Goal: Task Accomplishment & Management: Use online tool/utility

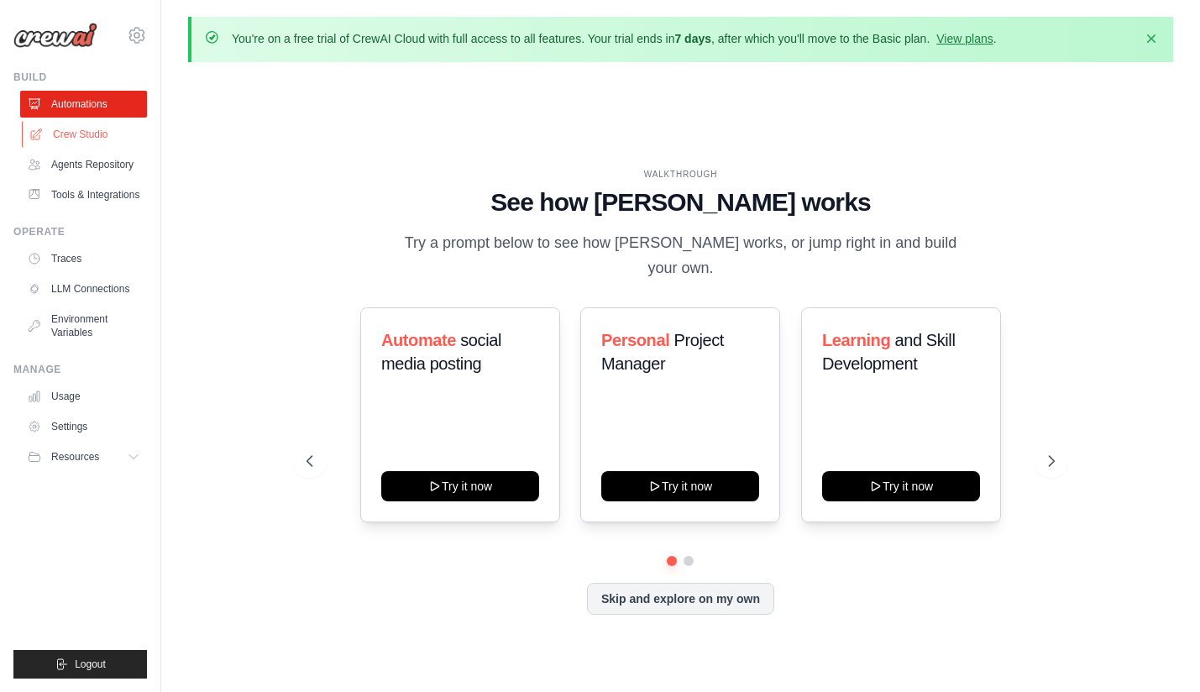
click at [88, 135] on link "Crew Studio" at bounding box center [85, 134] width 127 height 27
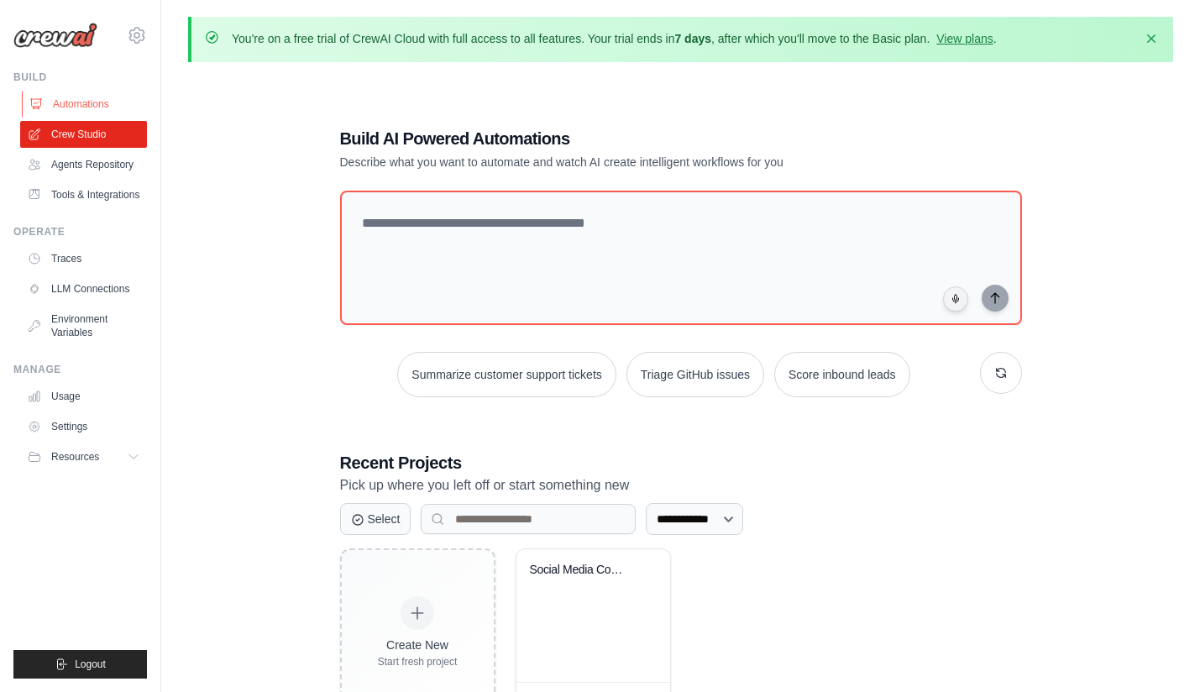
click at [76, 99] on link "Automations" at bounding box center [85, 104] width 127 height 27
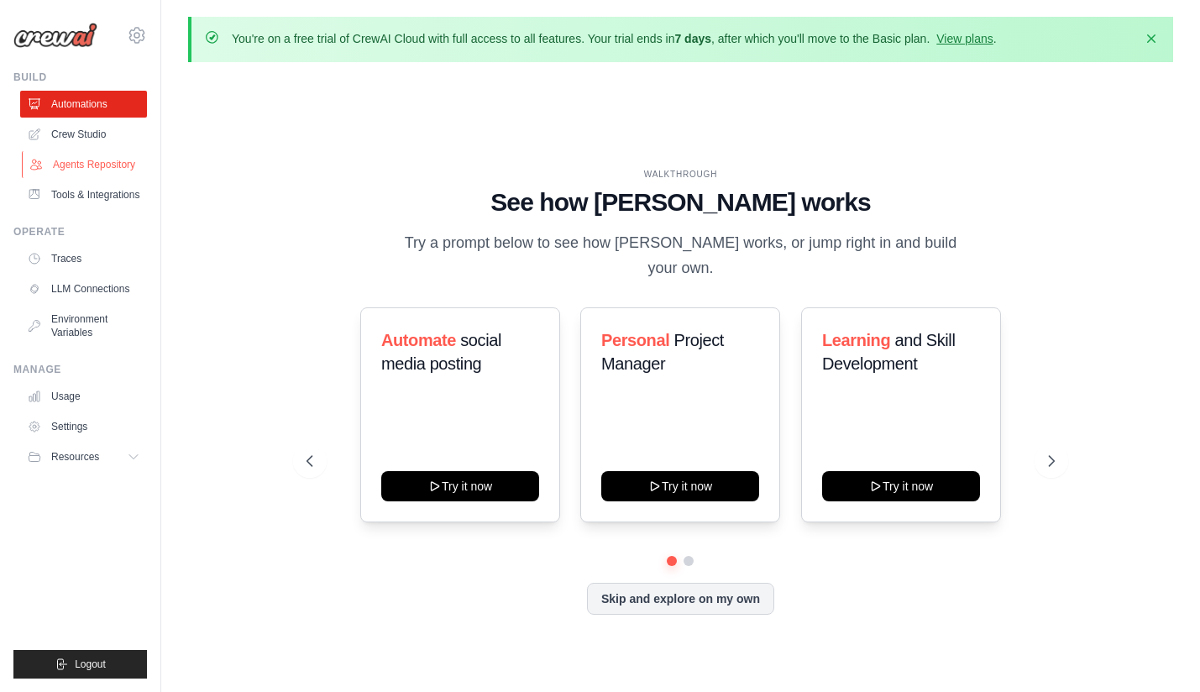
click at [96, 168] on link "Agents Repository" at bounding box center [85, 164] width 127 height 27
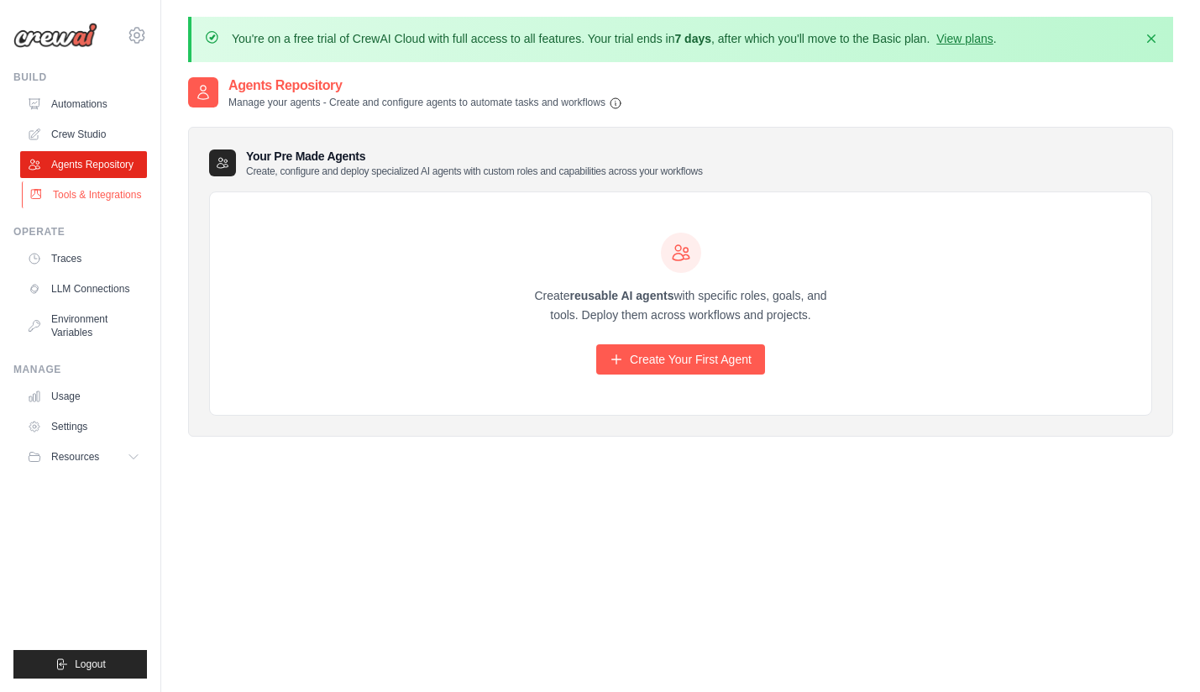
click at [102, 202] on link "Tools & Integrations" at bounding box center [85, 194] width 127 height 27
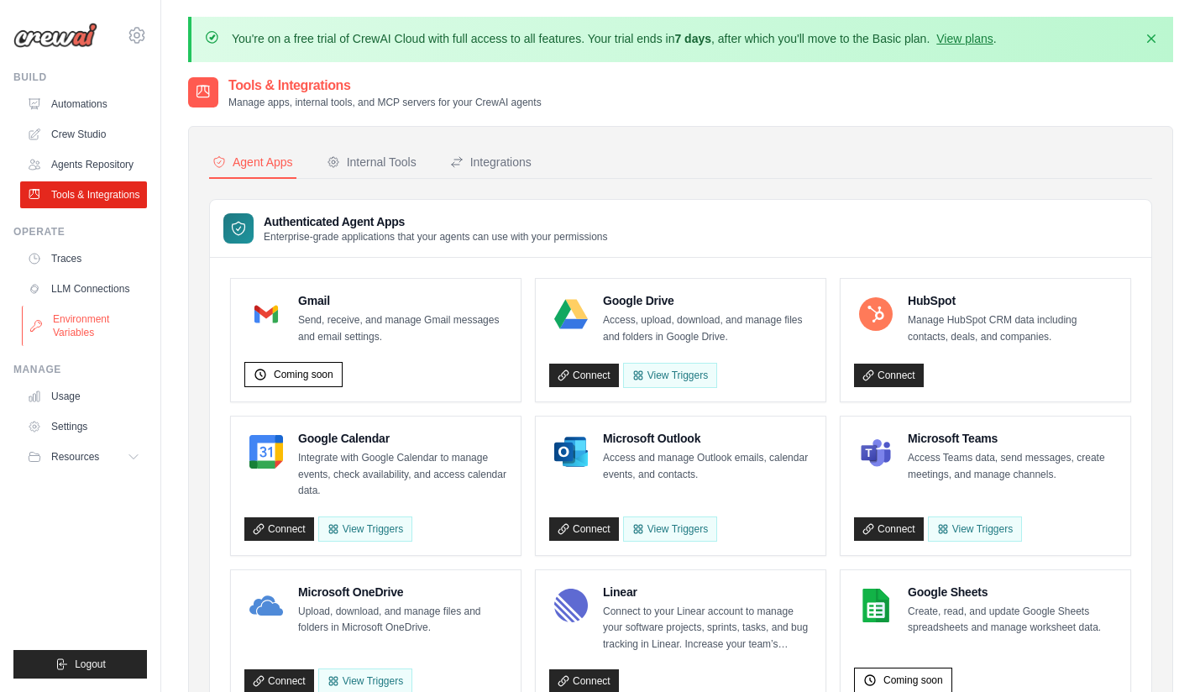
click at [73, 318] on link "Environment Variables" at bounding box center [85, 326] width 127 height 40
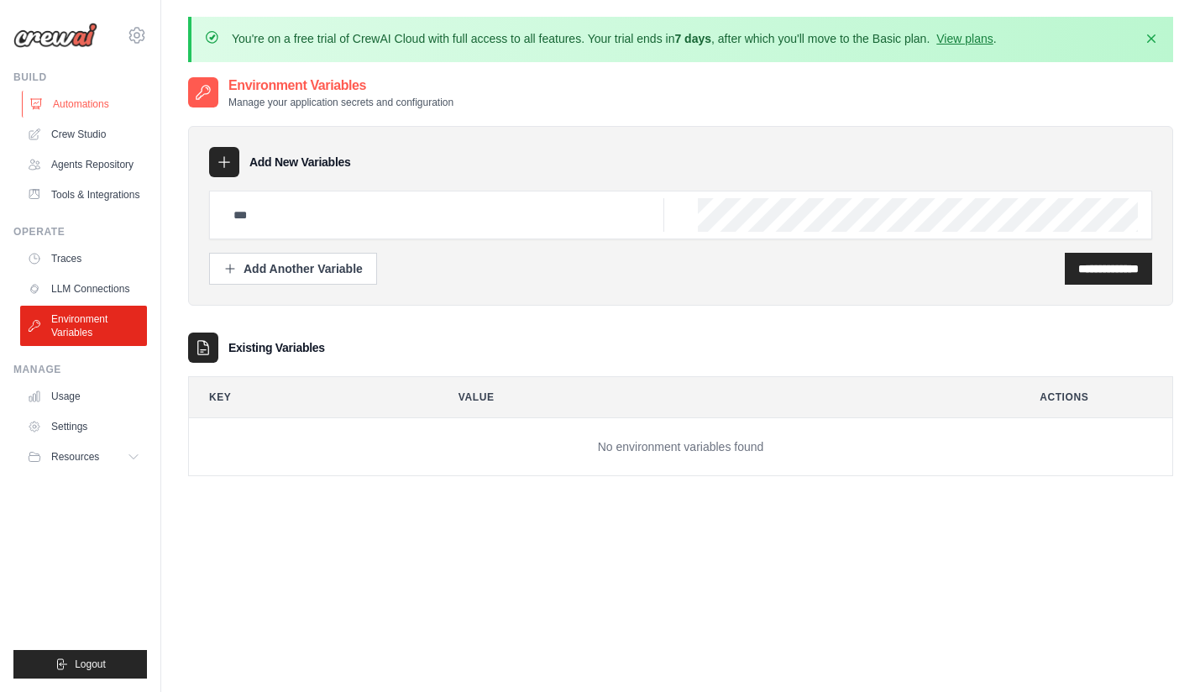
click at [76, 104] on link "Automations" at bounding box center [85, 104] width 127 height 27
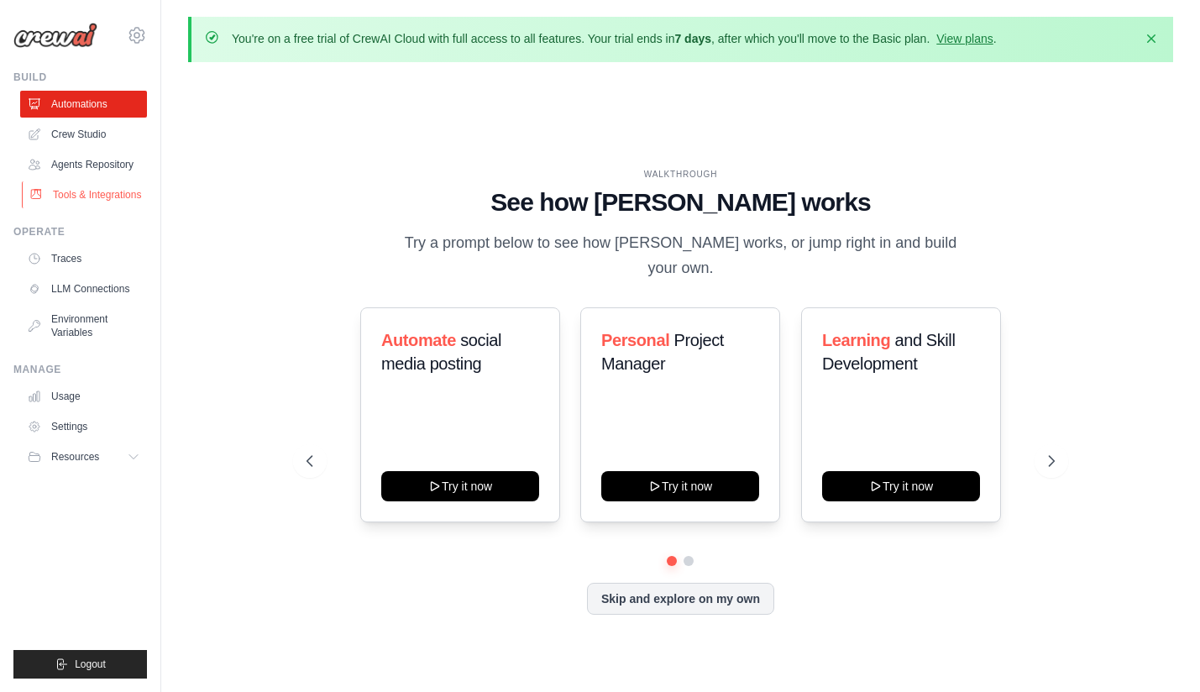
click at [81, 186] on link "Tools & Integrations" at bounding box center [85, 194] width 127 height 27
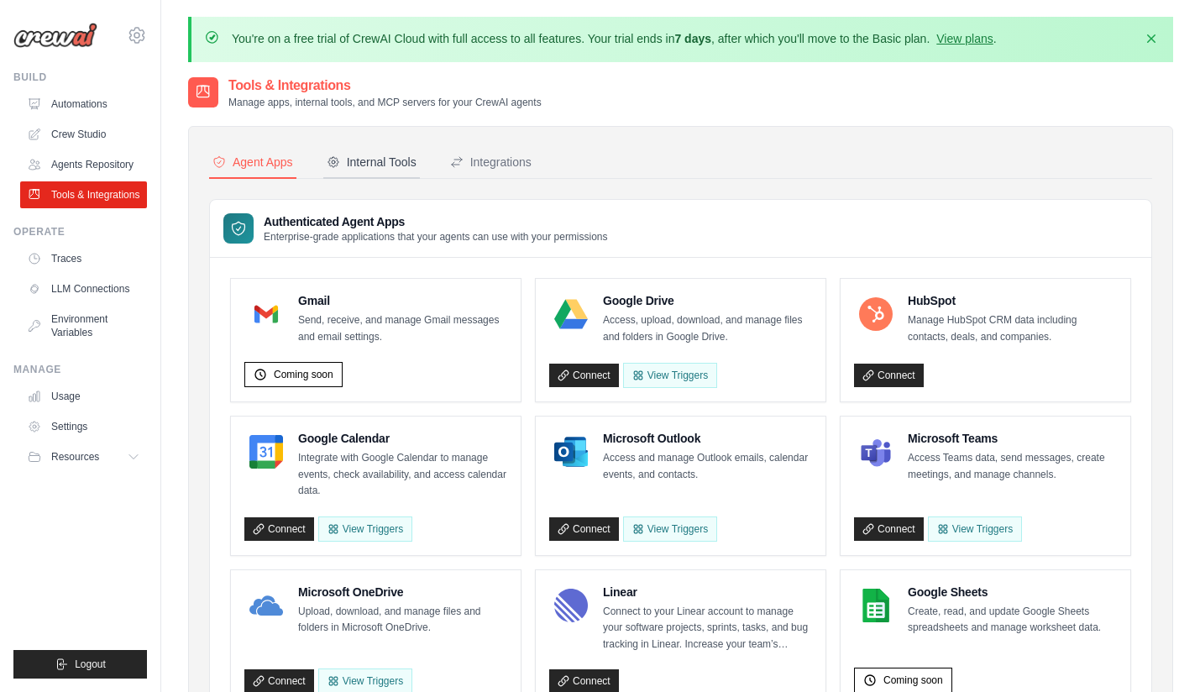
click at [392, 167] on div "Internal Tools" at bounding box center [372, 162] width 90 height 17
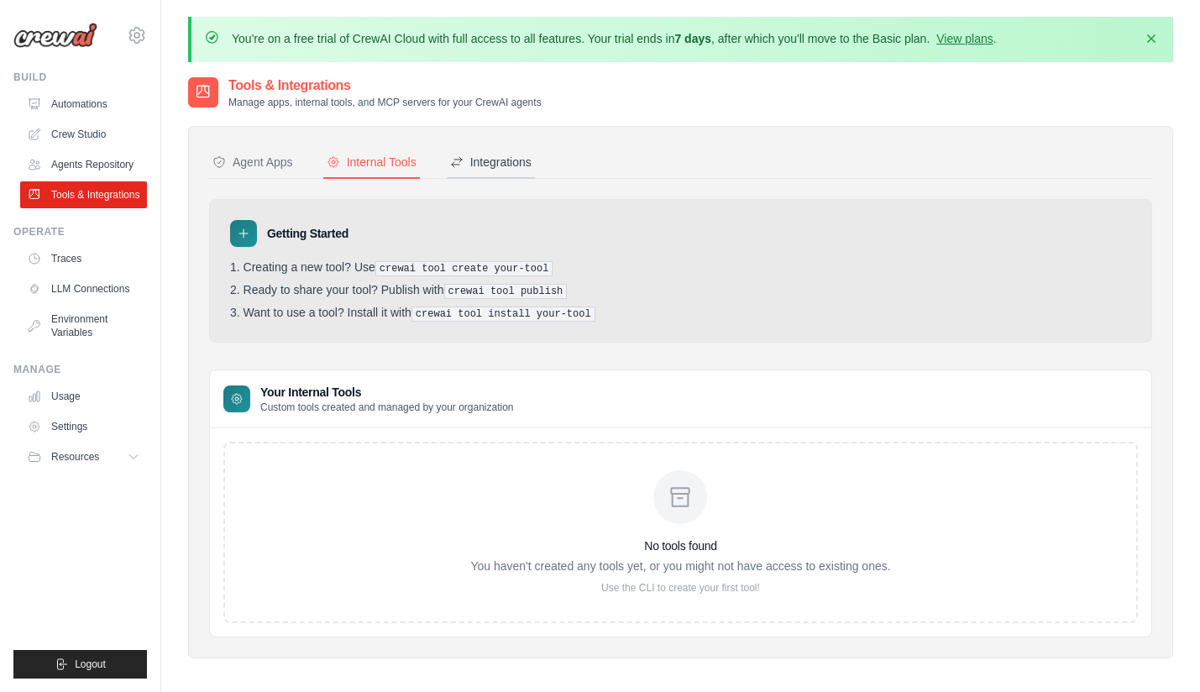
click at [489, 163] on div "Integrations" at bounding box center [490, 162] width 81 height 17
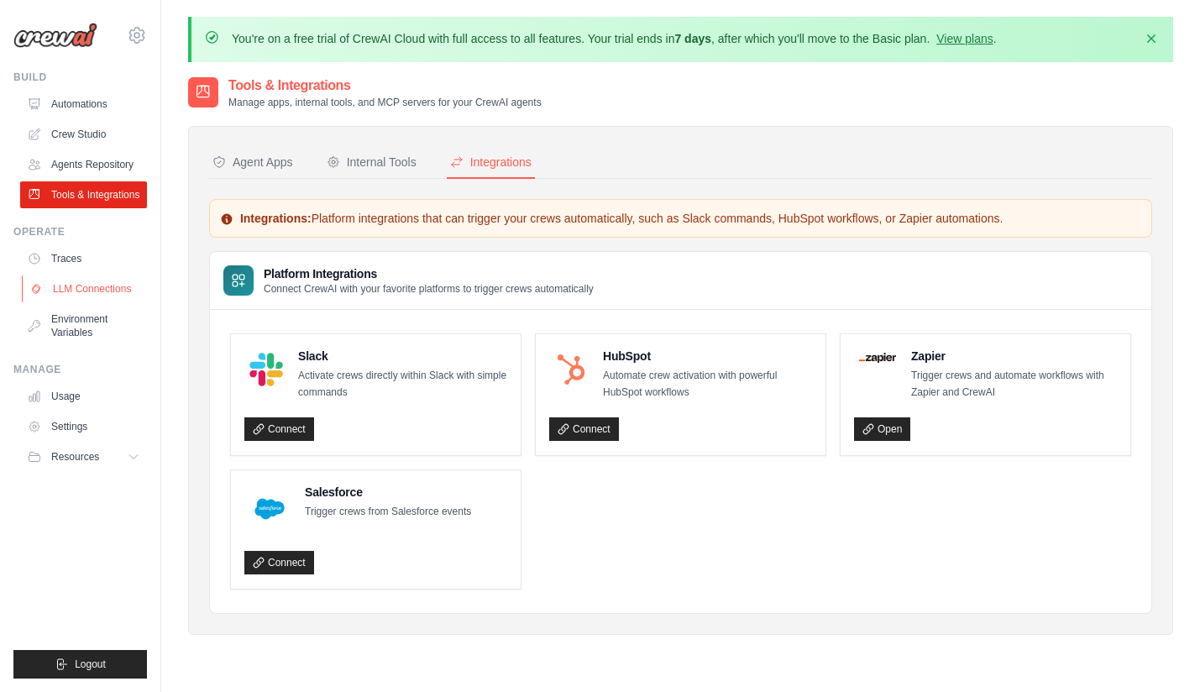
click at [110, 293] on link "LLM Connections" at bounding box center [85, 289] width 127 height 27
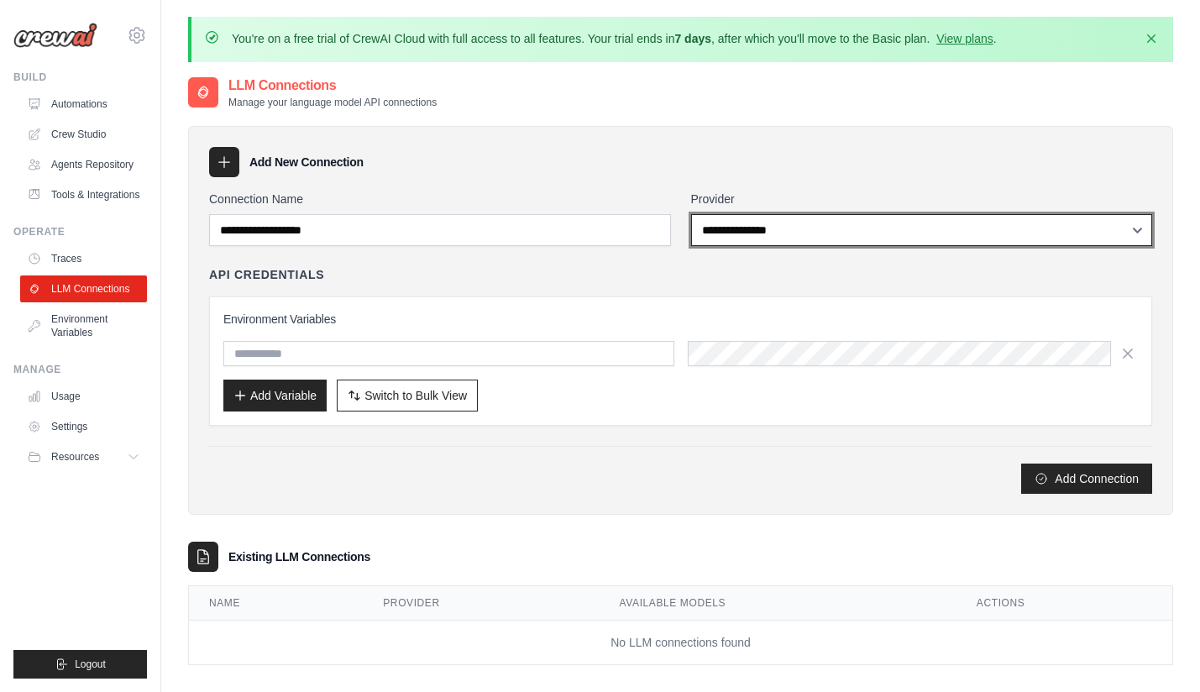
click at [726, 237] on select "**********" at bounding box center [922, 230] width 462 height 32
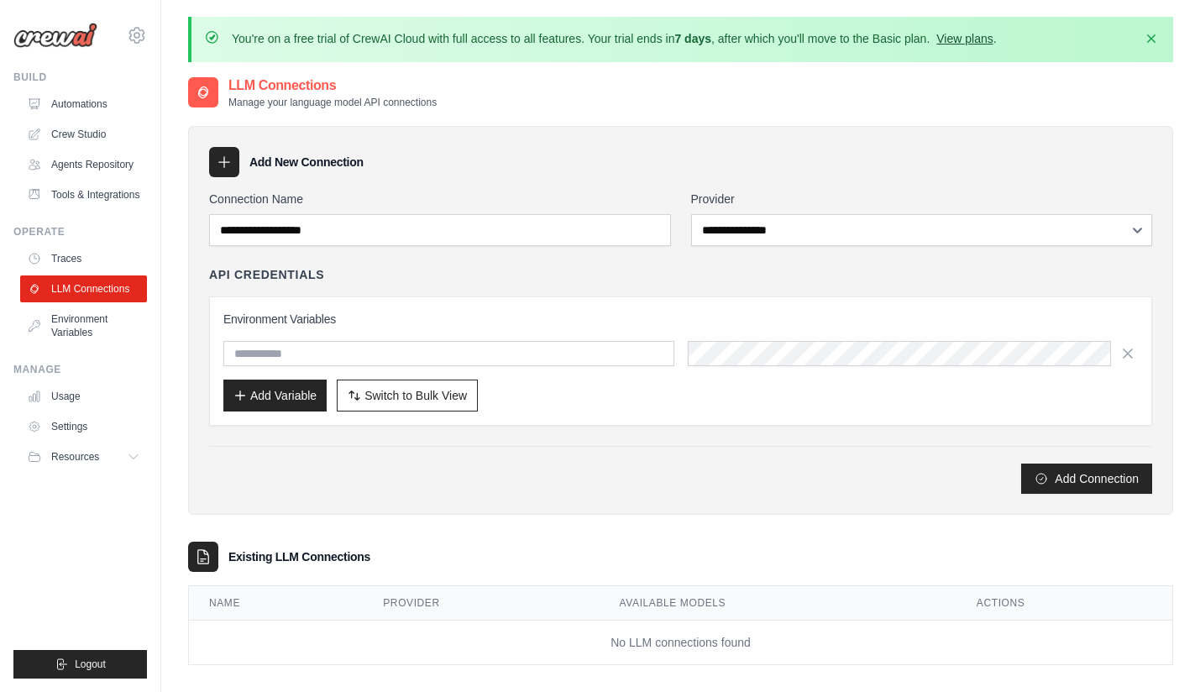
click at [973, 37] on link "View plans" at bounding box center [965, 38] width 56 height 13
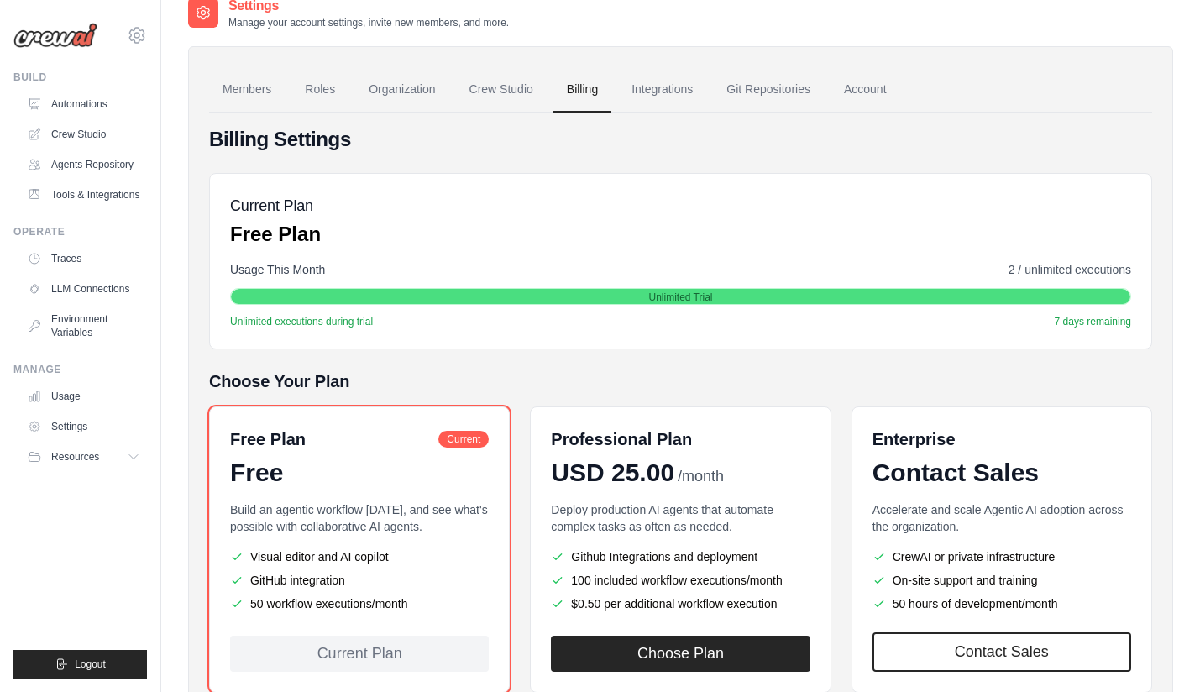
scroll to position [81, 0]
click at [656, 85] on link "Integrations" at bounding box center [662, 88] width 88 height 45
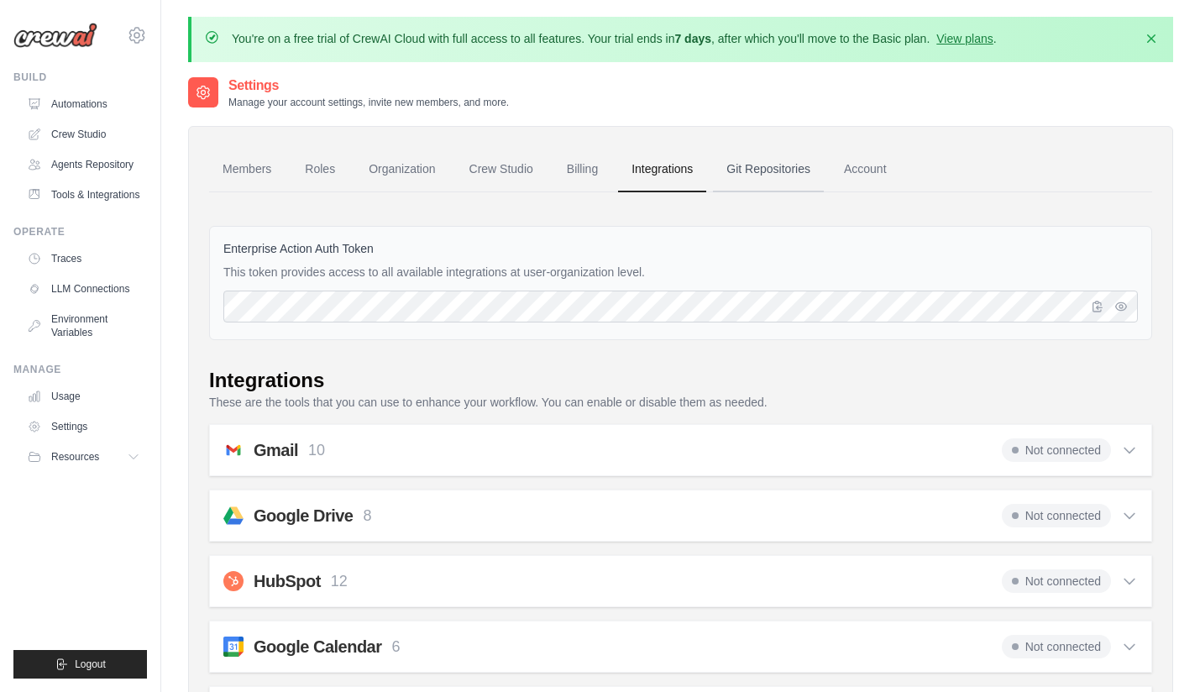
click at [758, 173] on link "Git Repositories" at bounding box center [768, 169] width 111 height 45
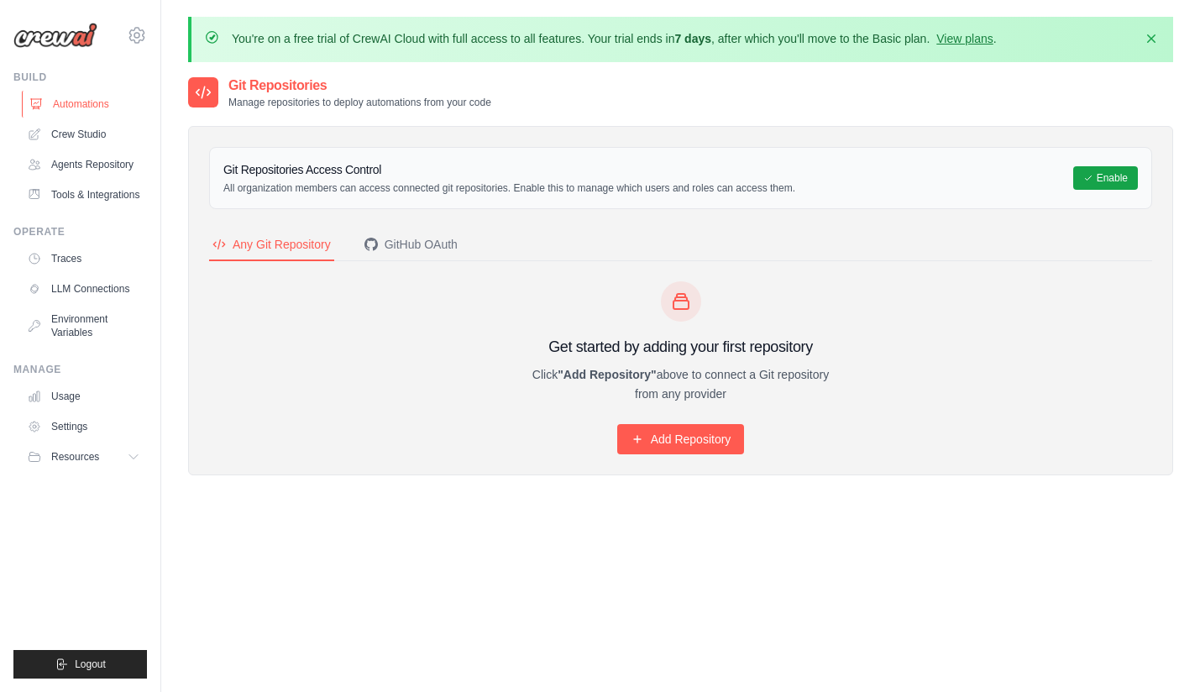
click at [79, 101] on link "Automations" at bounding box center [85, 104] width 127 height 27
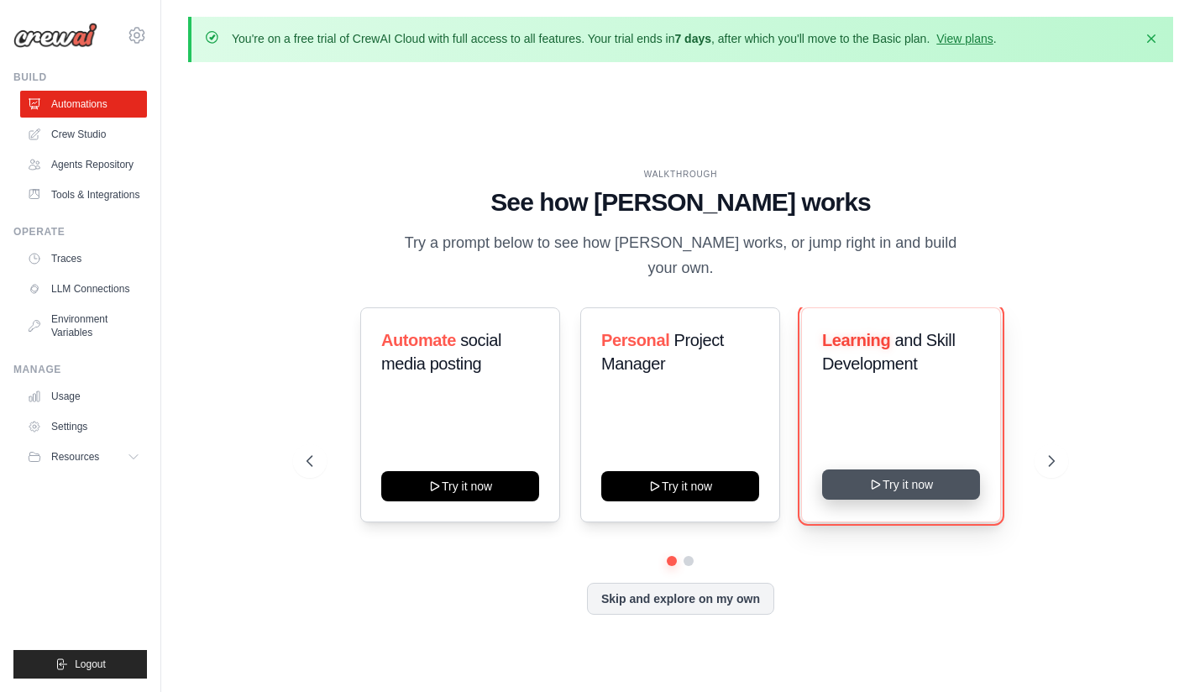
click at [926, 473] on button "Try it now" at bounding box center [901, 485] width 158 height 30
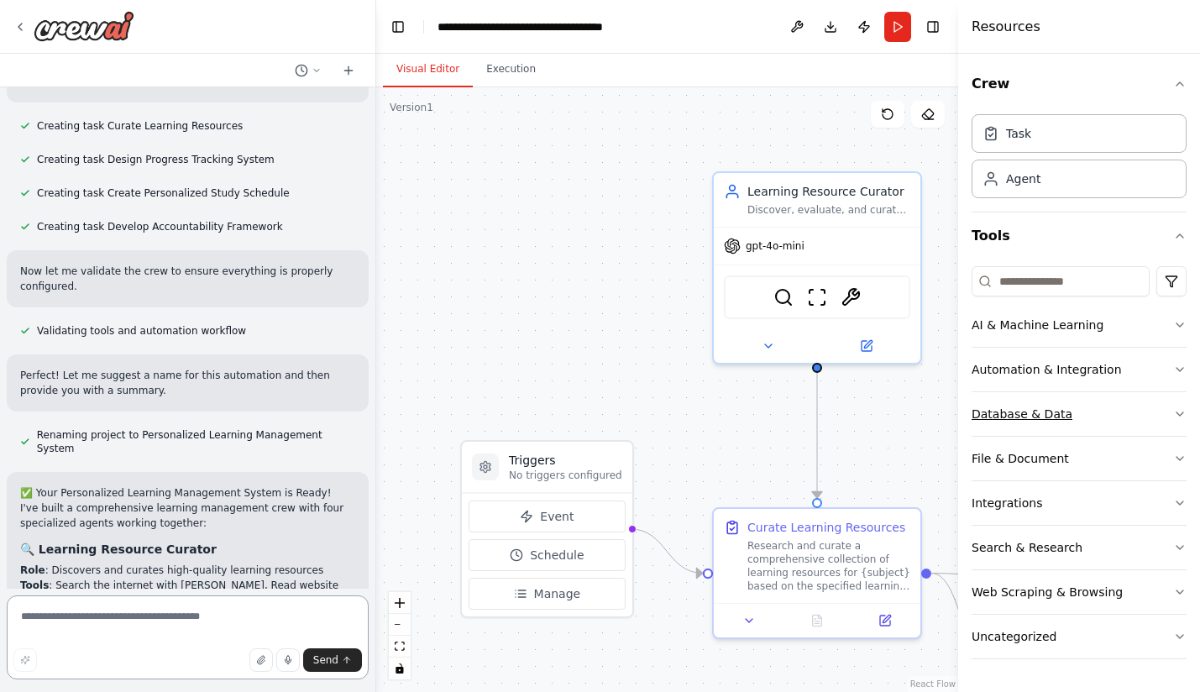
scroll to position [1685, 0]
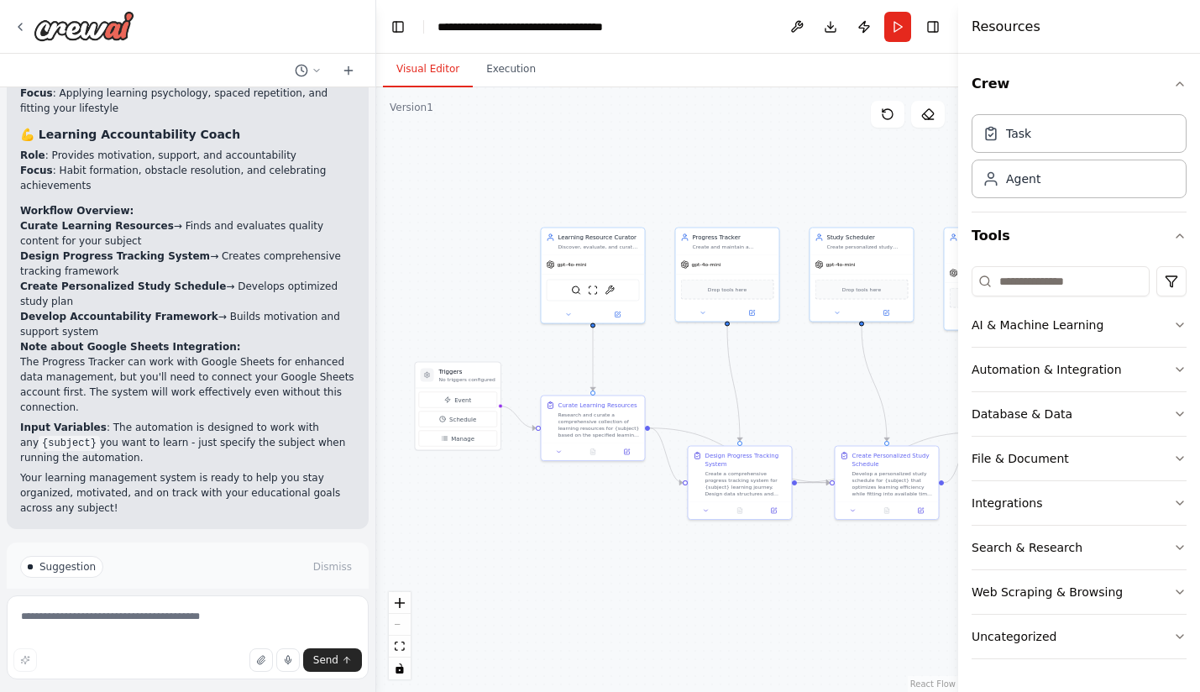
drag, startPoint x: 884, startPoint y: 455, endPoint x: 638, endPoint y: 366, distance: 261.7
click at [638, 366] on div ".deletable-edge-delete-btn { width: 20px; height: 20px; border: 0px solid #ffff…" at bounding box center [667, 389] width 582 height 605
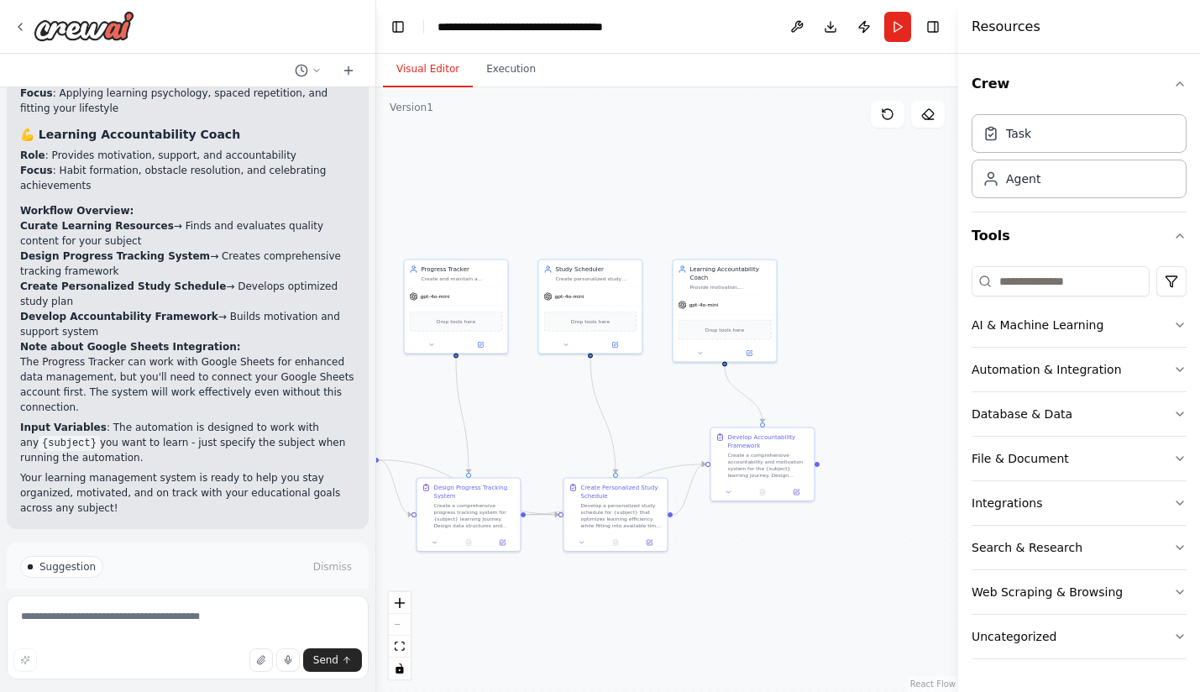
drag, startPoint x: 678, startPoint y: 353, endPoint x: 408, endPoint y: 391, distance: 272.3
click at [408, 390] on div ".deletable-edge-delete-btn { width: 20px; height: 20px; border: 0px solid #ffff…" at bounding box center [667, 389] width 582 height 605
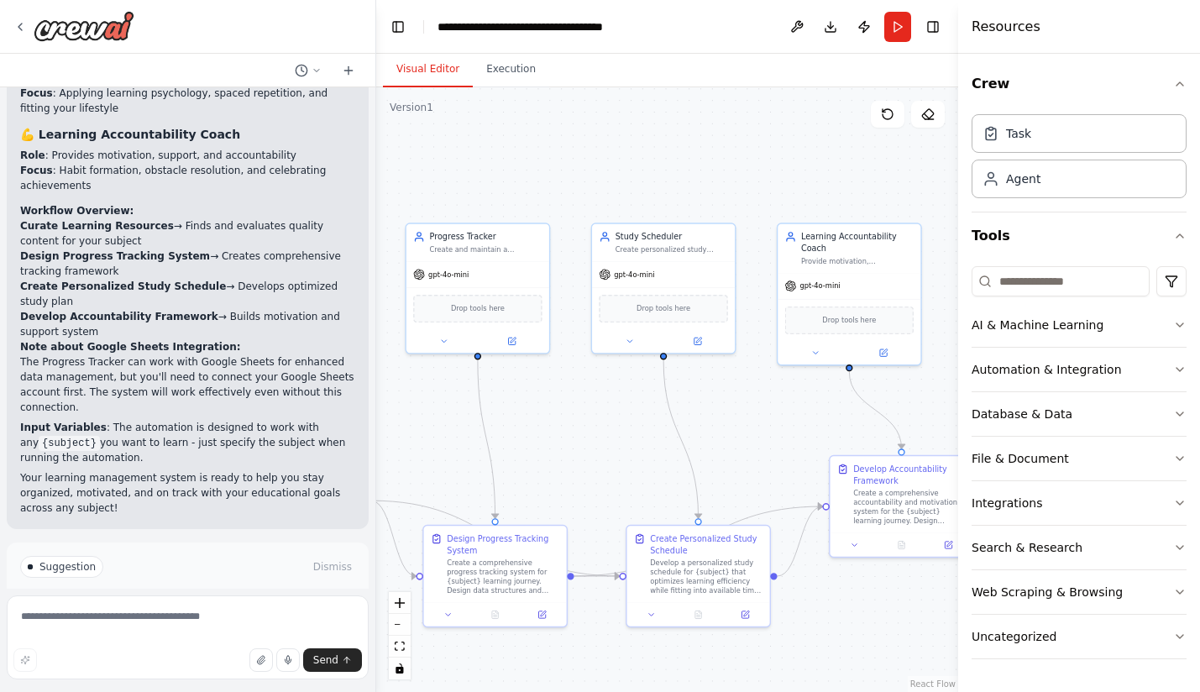
drag, startPoint x: 606, startPoint y: 414, endPoint x: 524, endPoint y: 414, distance: 82.3
click at [524, 414] on div ".deletable-edge-delete-btn { width: 20px; height: 20px; border: 0px solid #ffff…" at bounding box center [667, 389] width 582 height 605
click at [182, 625] on button "Run Automation" at bounding box center [187, 638] width 335 height 27
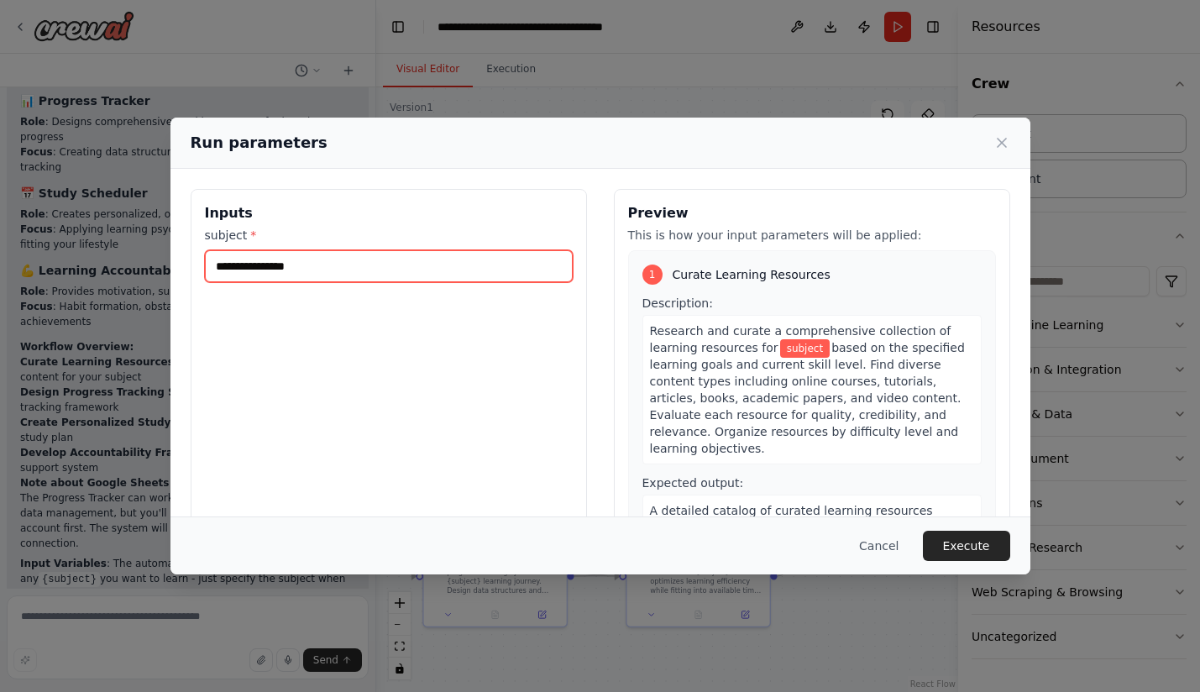
click at [301, 250] on input "subject *" at bounding box center [389, 266] width 368 height 32
type input "*****"
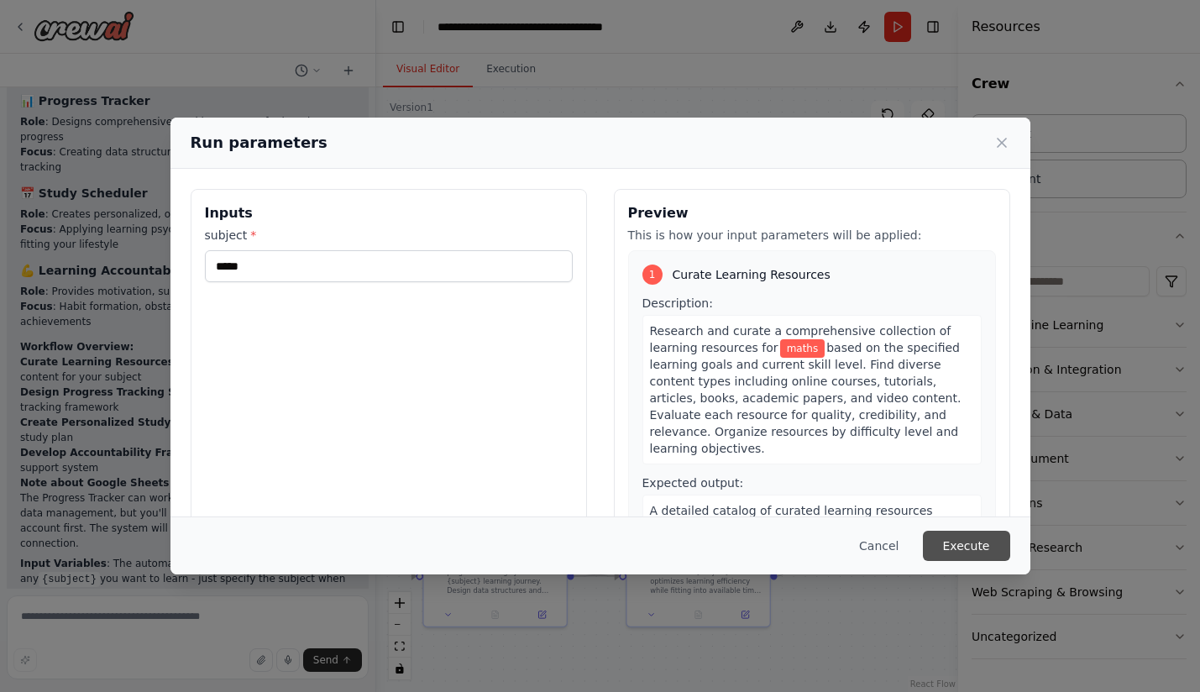
click at [975, 546] on button "Execute" at bounding box center [966, 546] width 87 height 30
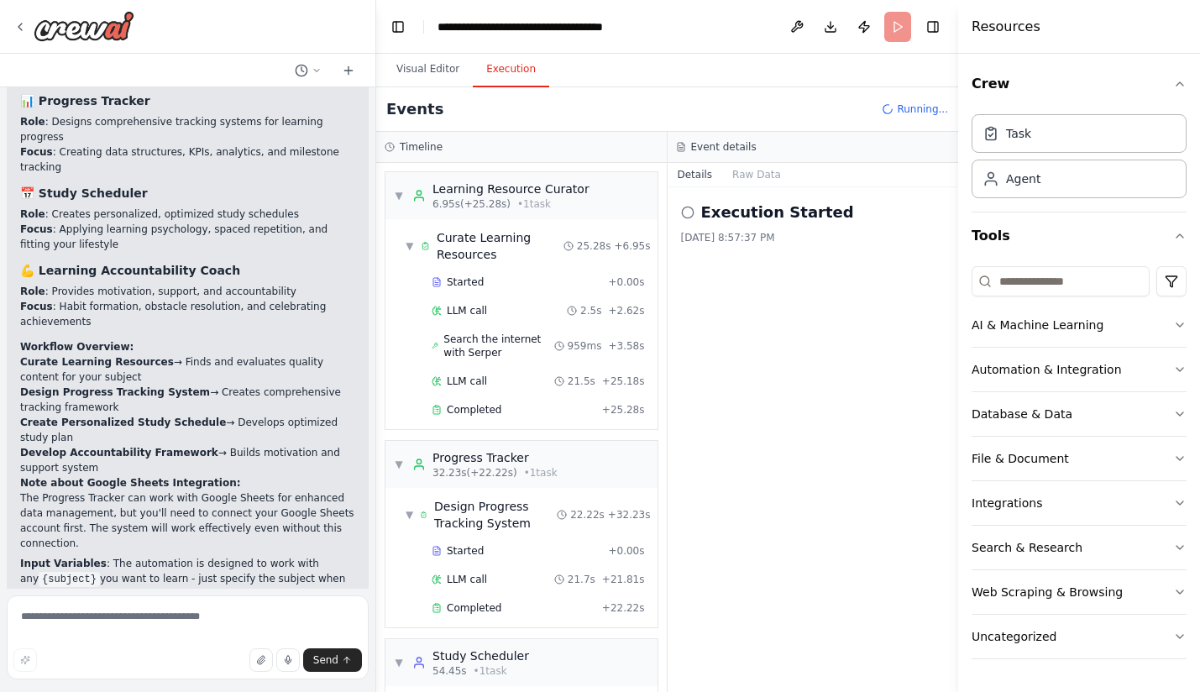
scroll to position [108, 0]
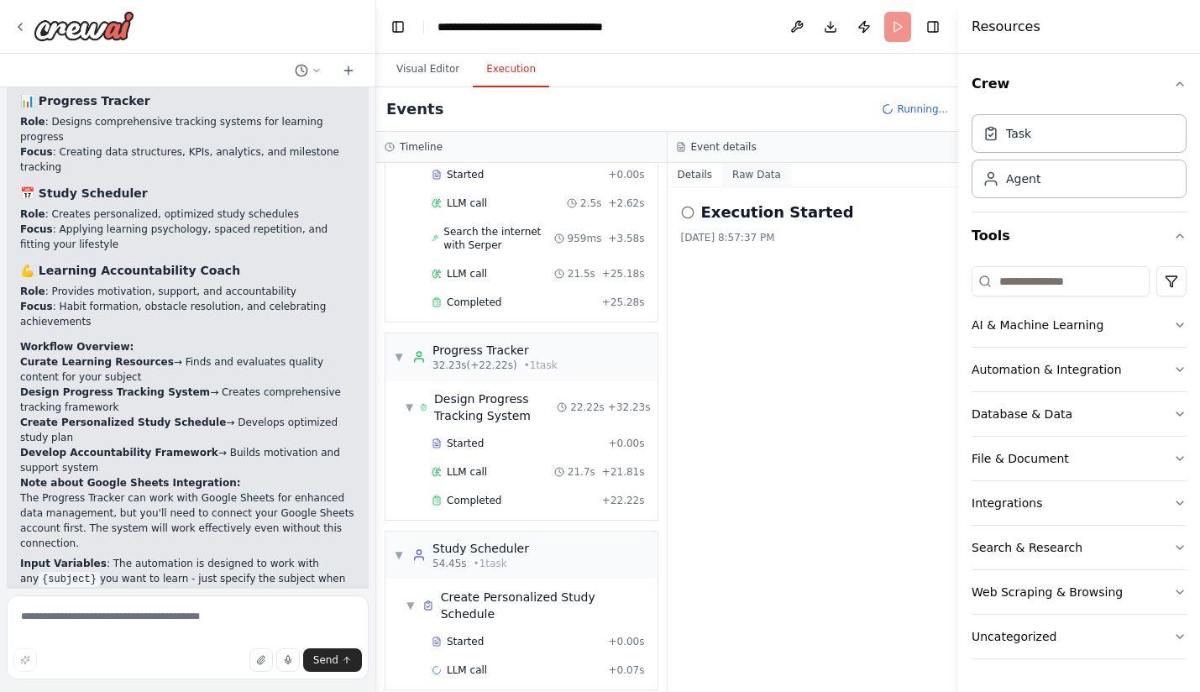
click at [751, 180] on button "Raw Data" at bounding box center [756, 175] width 69 height 24
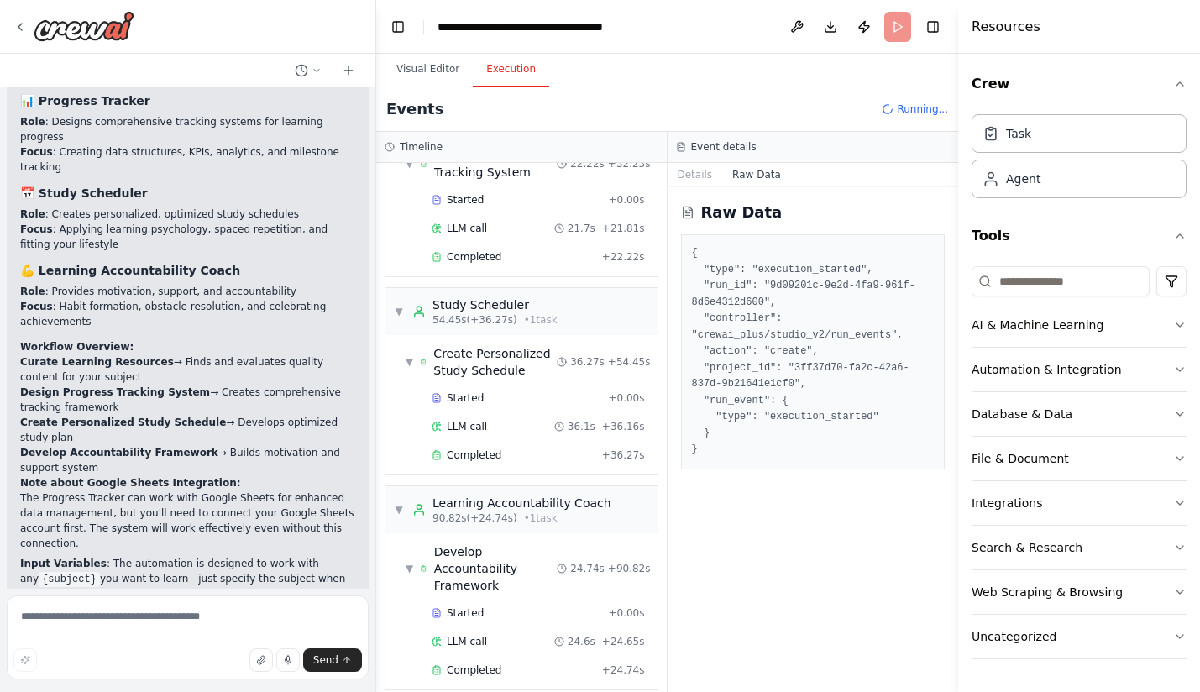
scroll to position [1685, 0]
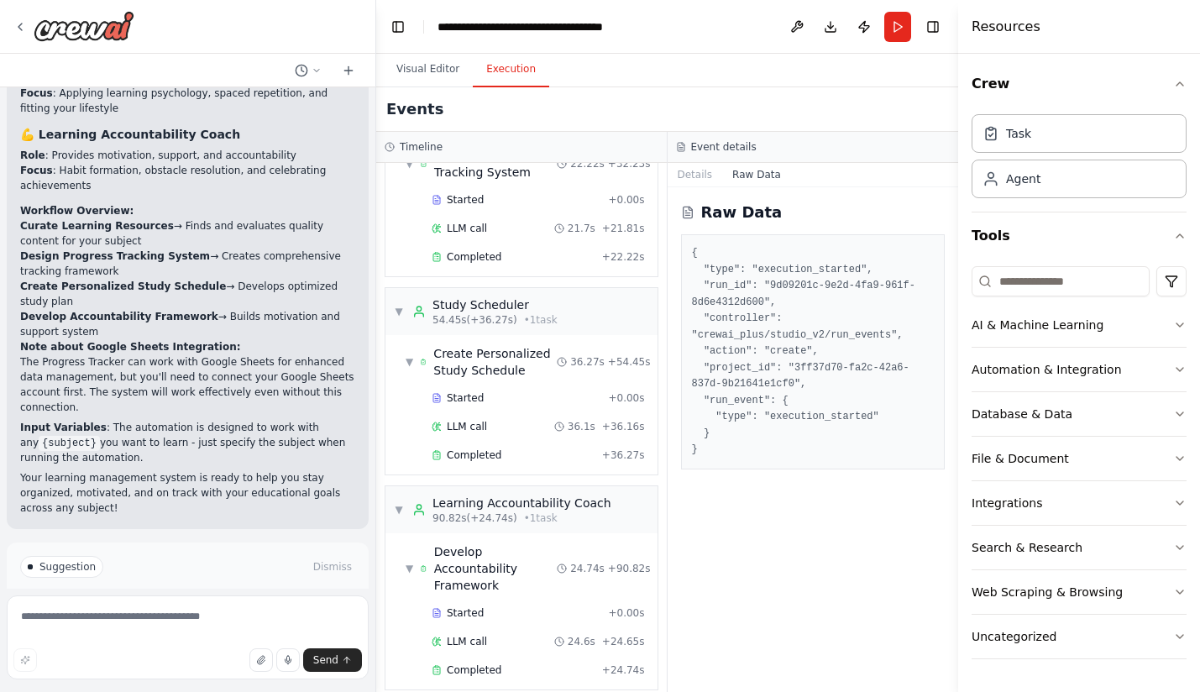
click at [201, 632] on span "Improve automation" at bounding box center [195, 638] width 102 height 13
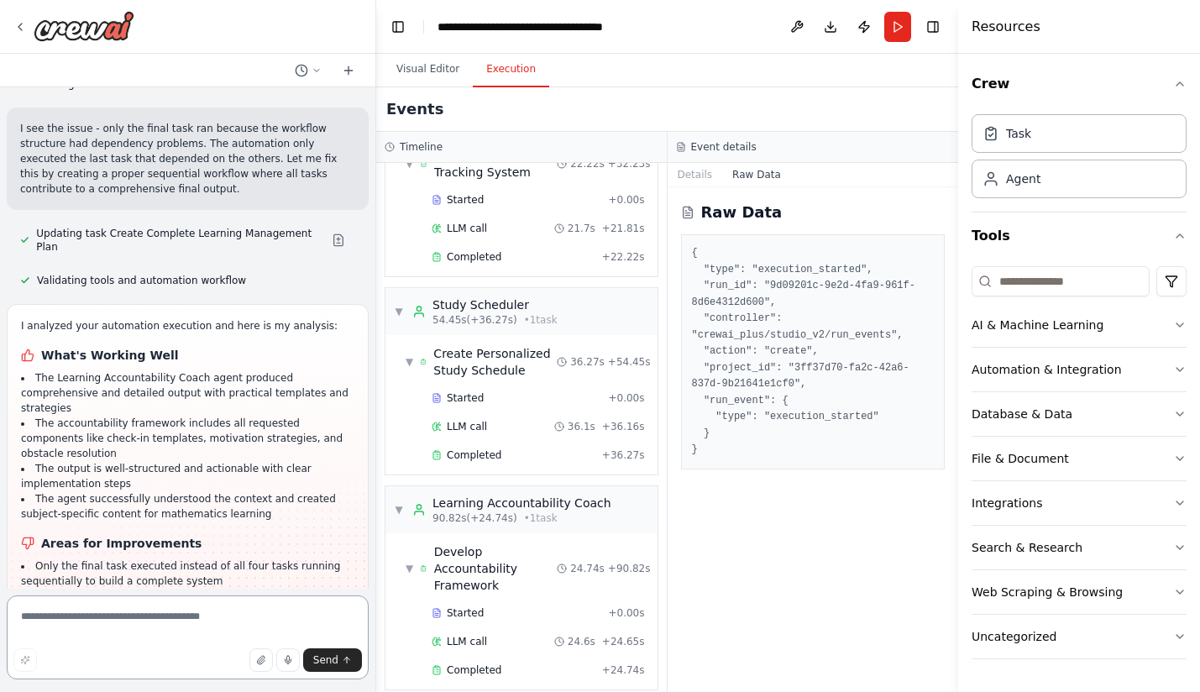
scroll to position [2318, 0]
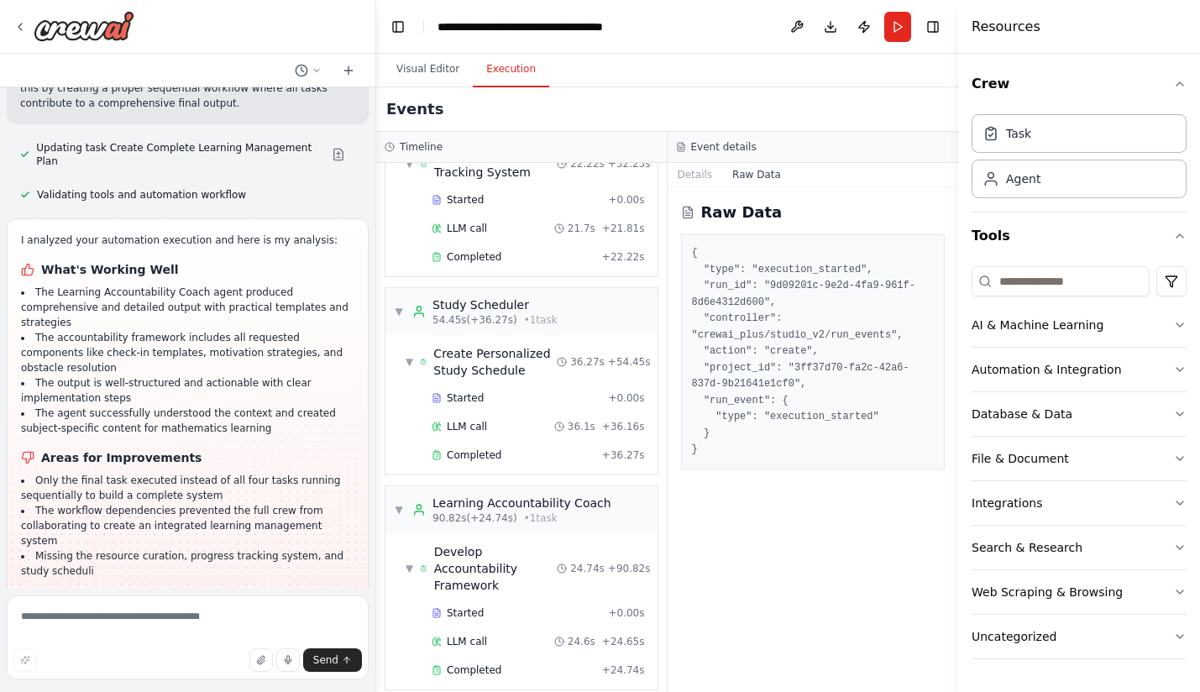
click at [236, 630] on div "Suggestion Dismiss I have some suggestions to help you move forward with your a…" at bounding box center [187, 678] width 335 height 96
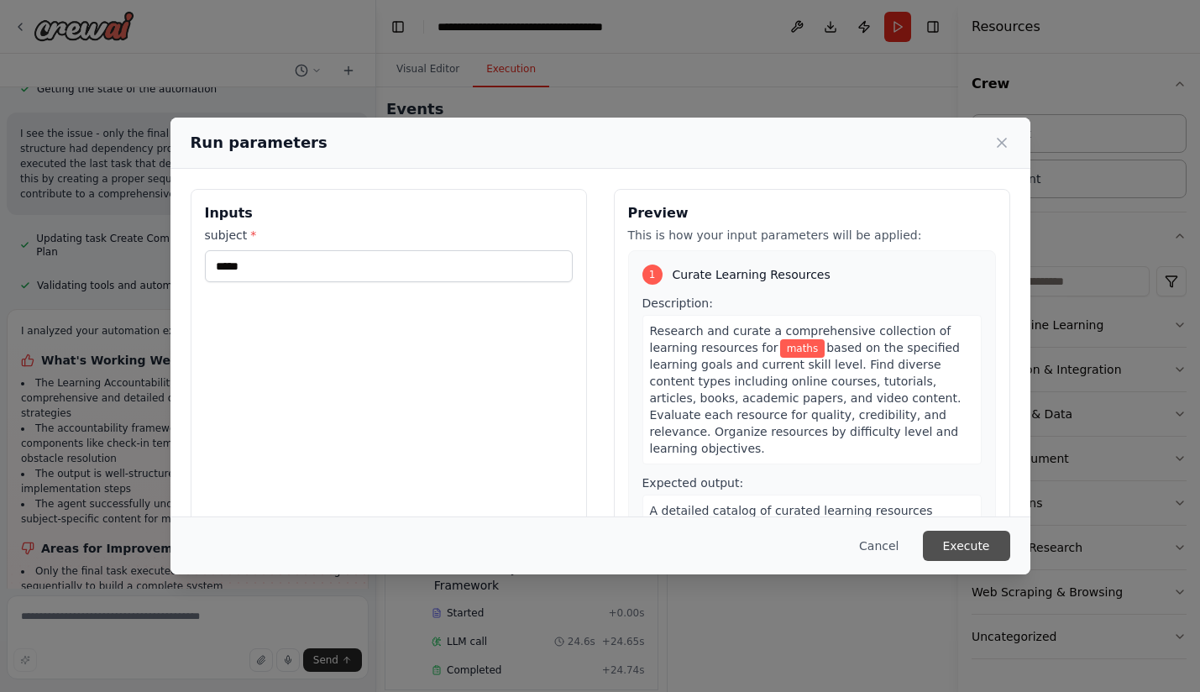
click at [969, 550] on button "Execute" at bounding box center [966, 546] width 87 height 30
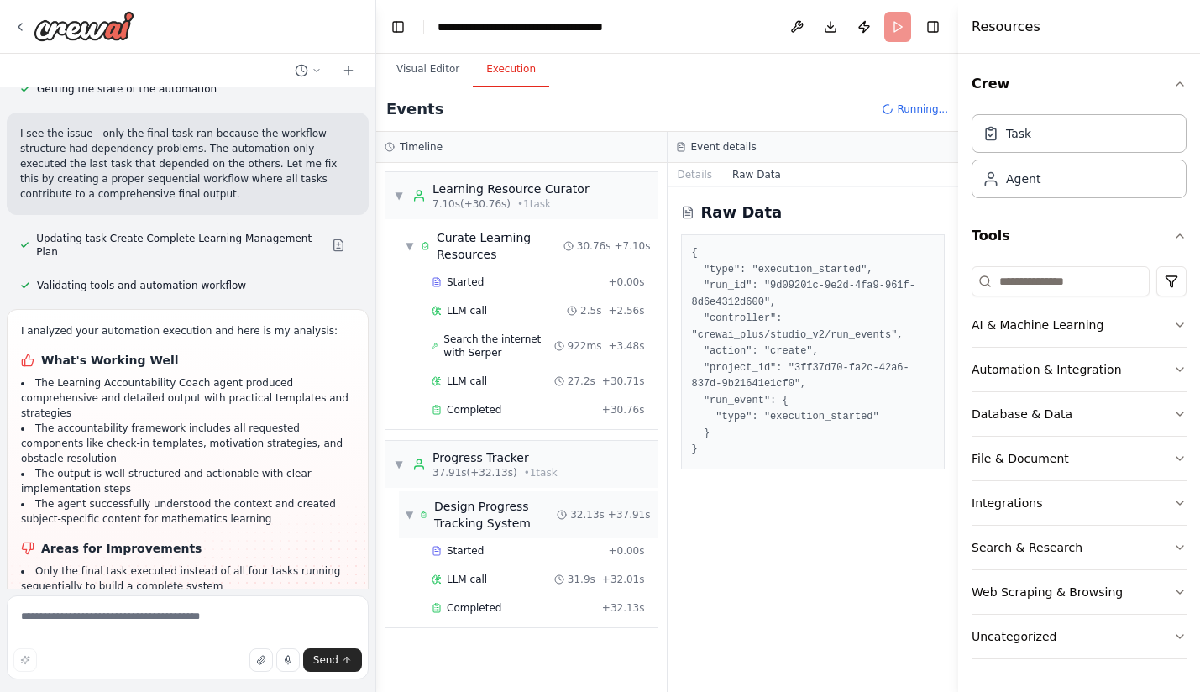
scroll to position [108, 0]
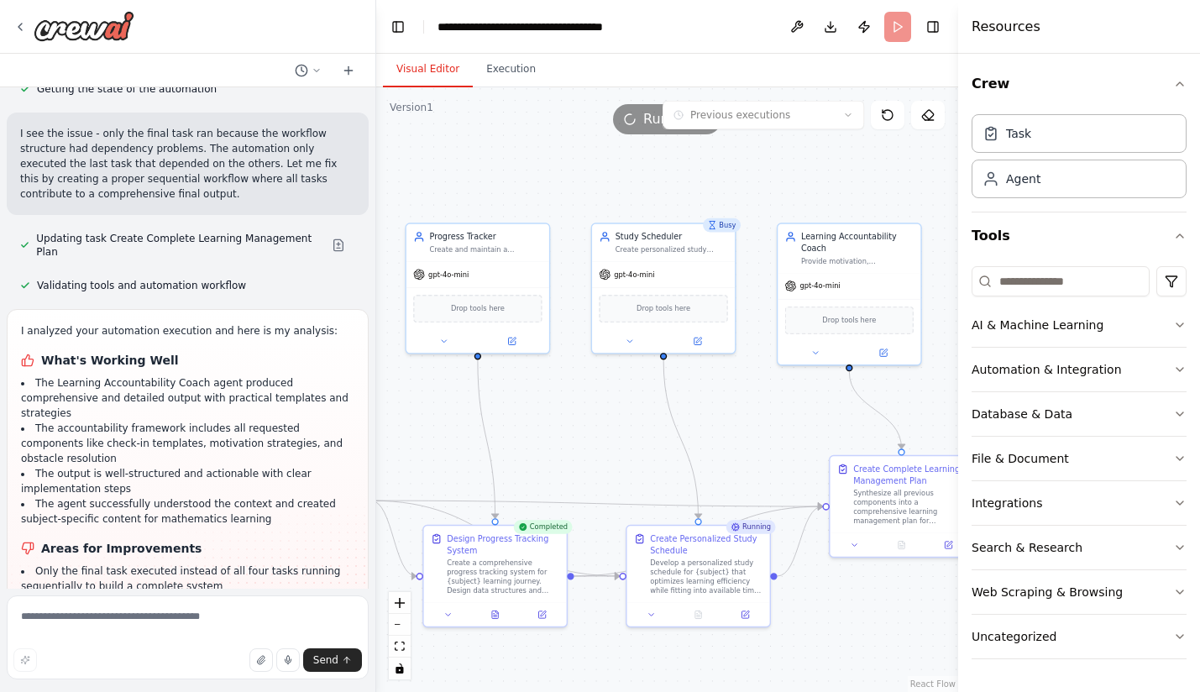
click at [431, 71] on button "Visual Editor" at bounding box center [428, 69] width 90 height 35
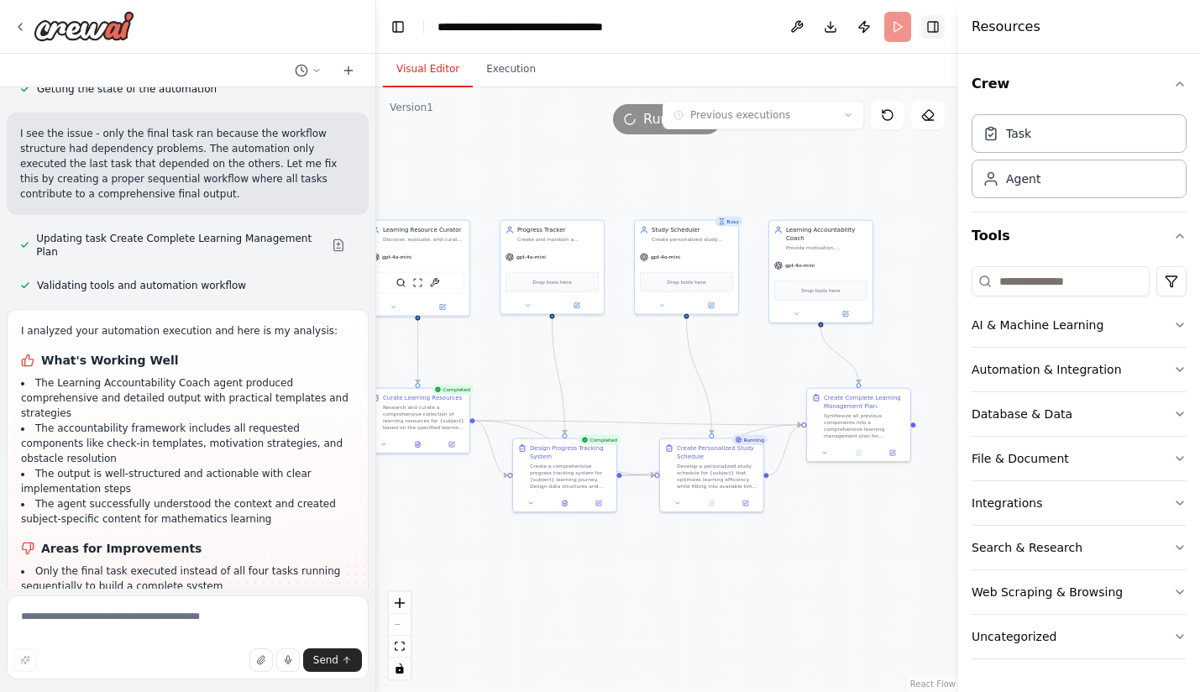
click at [936, 28] on button "Toggle Right Sidebar" at bounding box center [933, 27] width 24 height 24
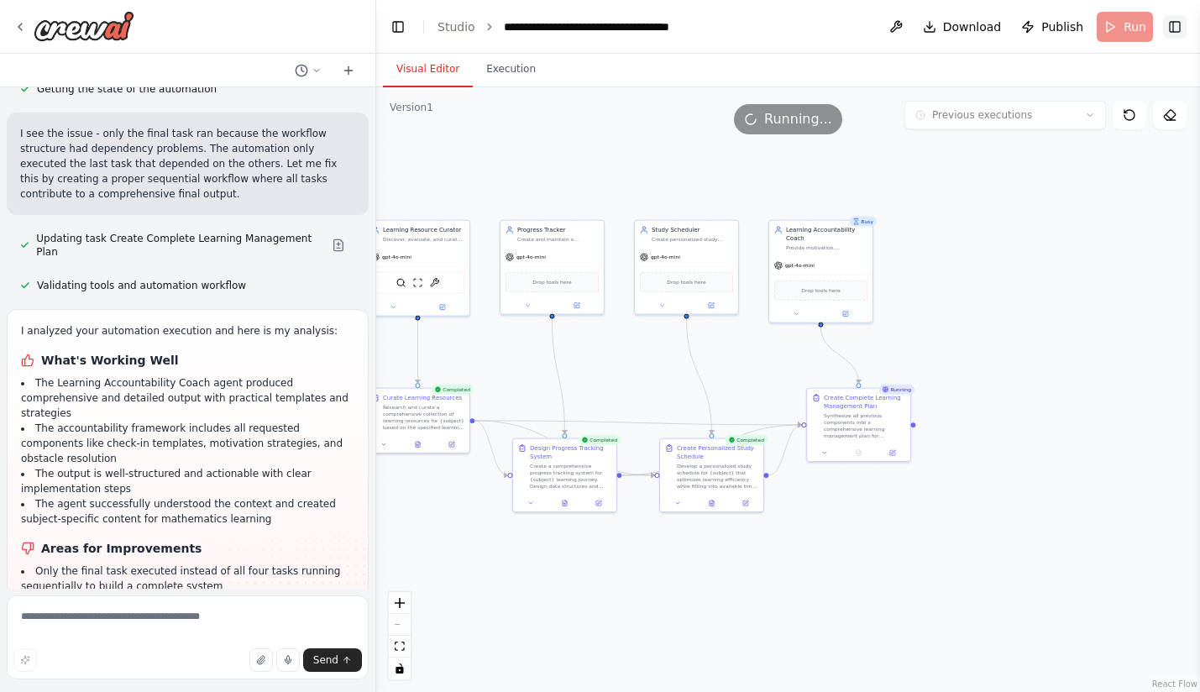
click at [1173, 29] on button "Toggle Right Sidebar" at bounding box center [1175, 27] width 24 height 24
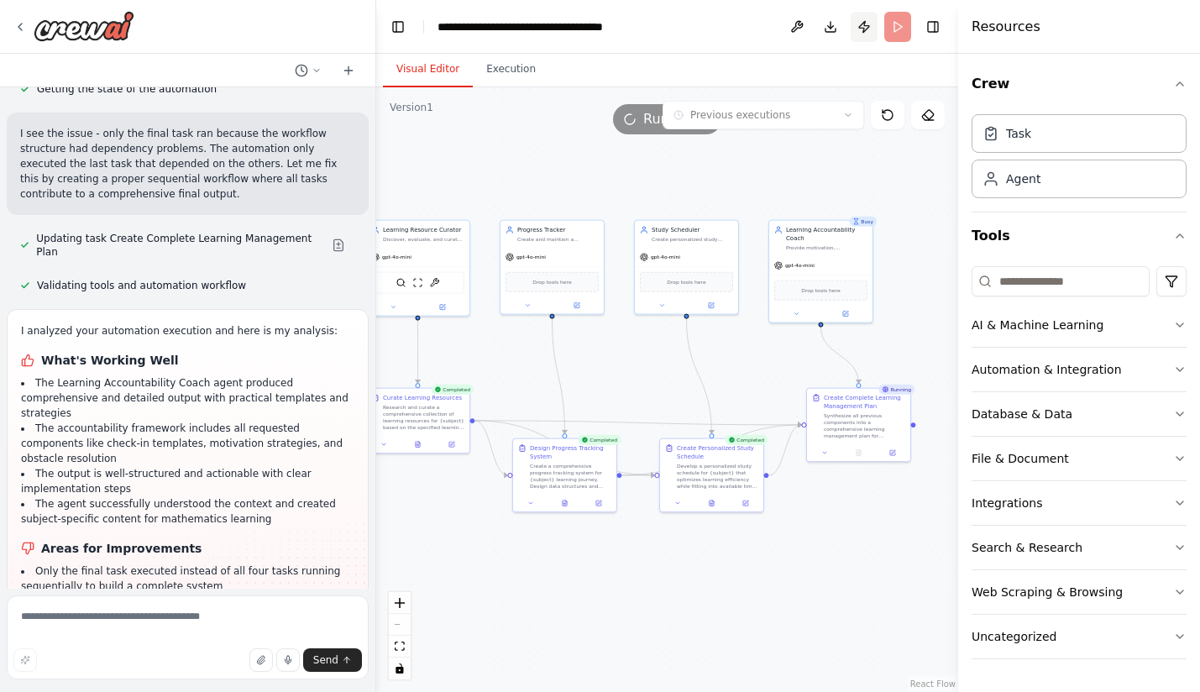
click at [863, 24] on button "Publish" at bounding box center [864, 27] width 27 height 30
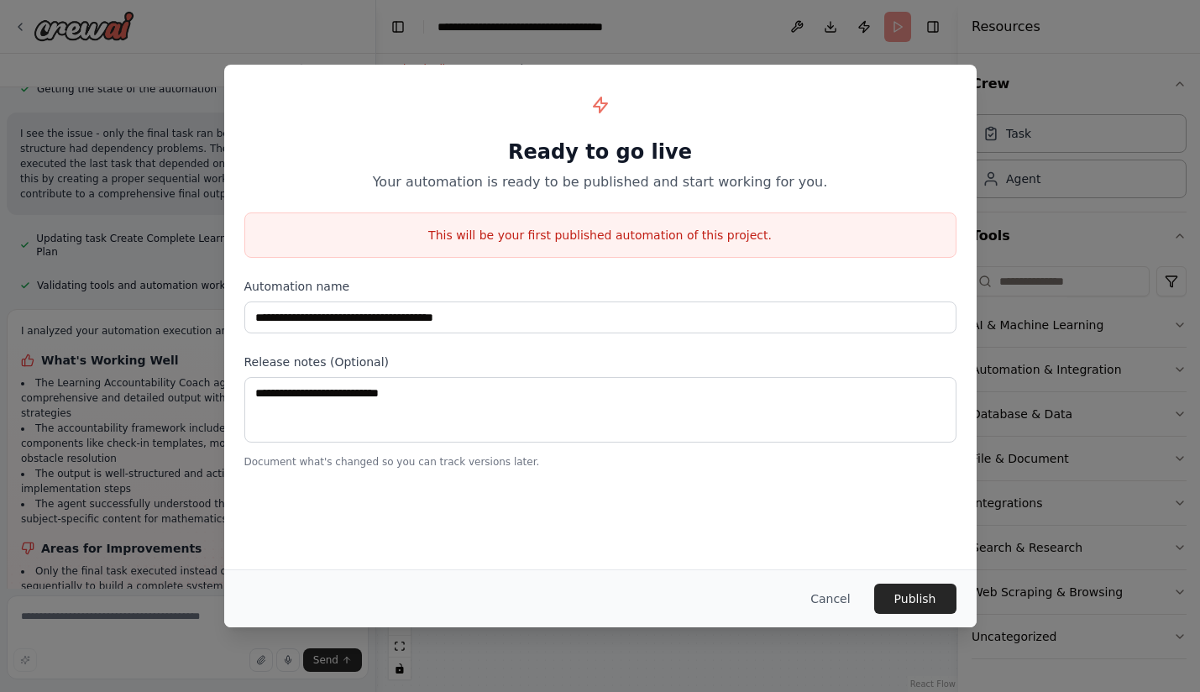
click at [791, 45] on div "**********" at bounding box center [600, 346] width 1200 height 692
click at [830, 605] on button "Cancel" at bounding box center [830, 599] width 66 height 30
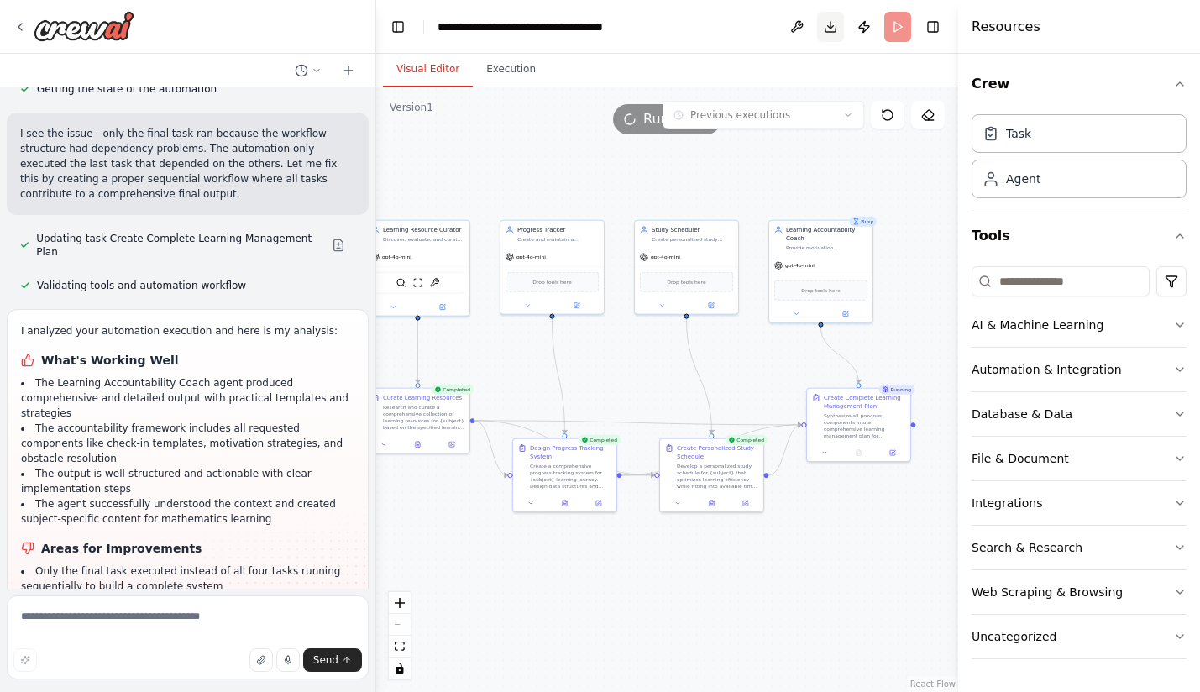
click at [833, 27] on button "Download" at bounding box center [830, 27] width 27 height 30
click at [796, 30] on button at bounding box center [797, 27] width 27 height 30
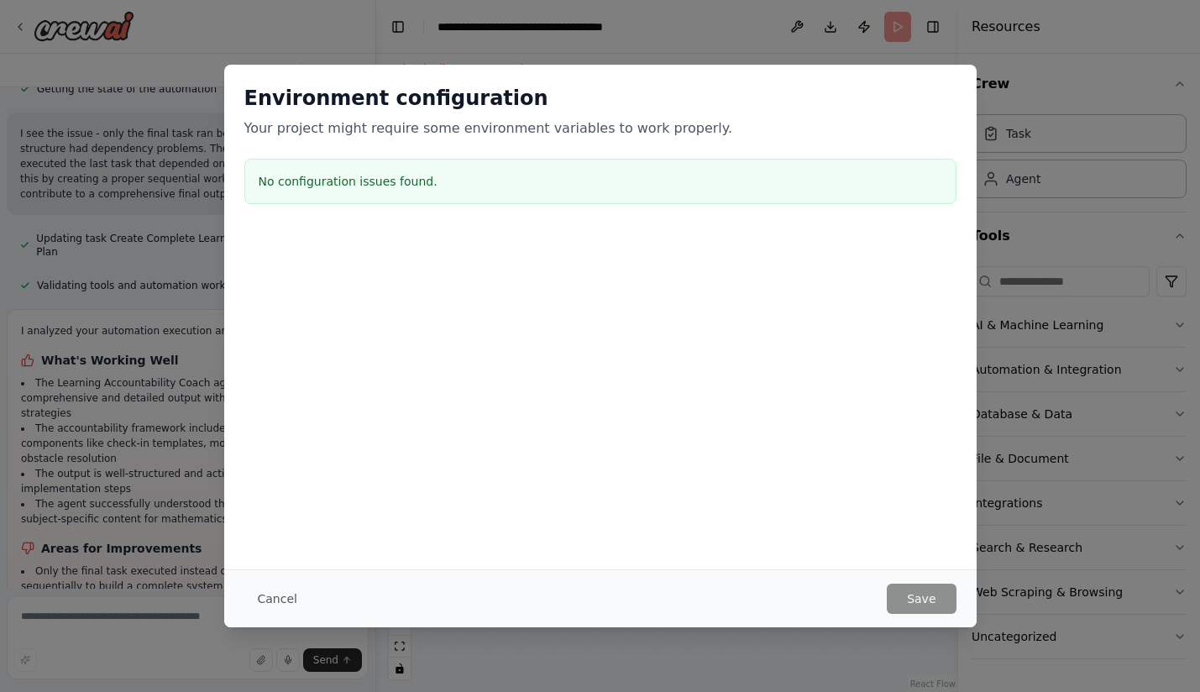
click at [851, 239] on div at bounding box center [600, 241] width 753 height 20
click at [276, 592] on button "Cancel" at bounding box center [277, 599] width 66 height 30
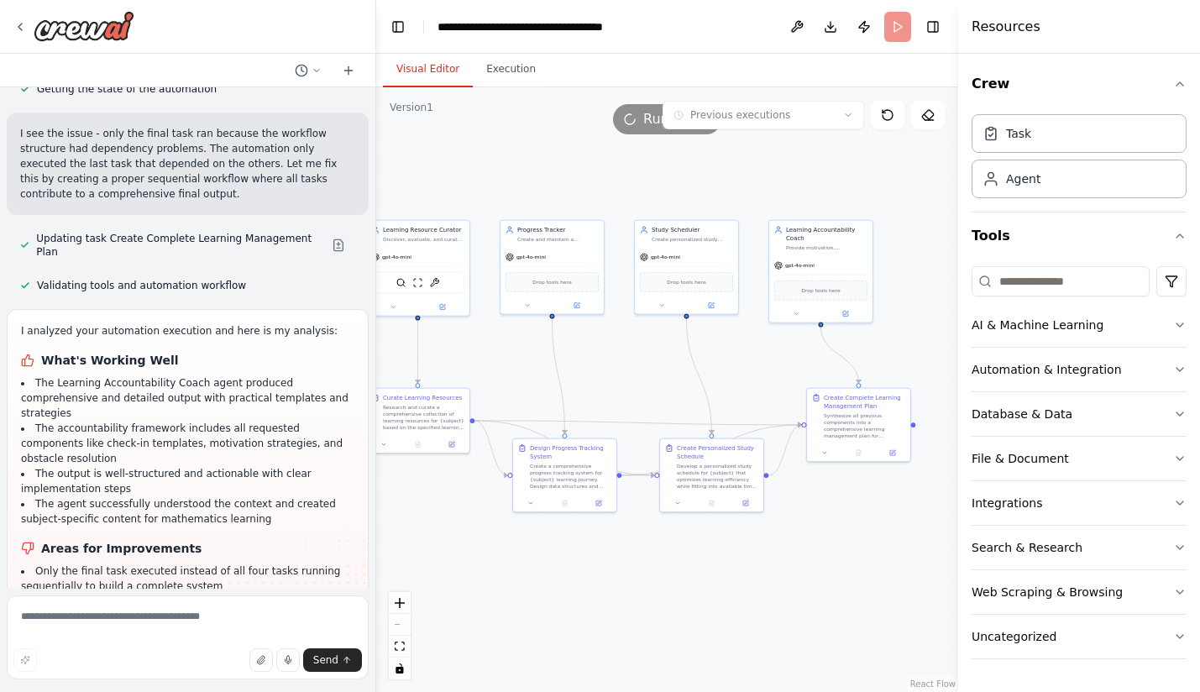
scroll to position [2364, 0]
